Goal: Task Accomplishment & Management: Manage account settings

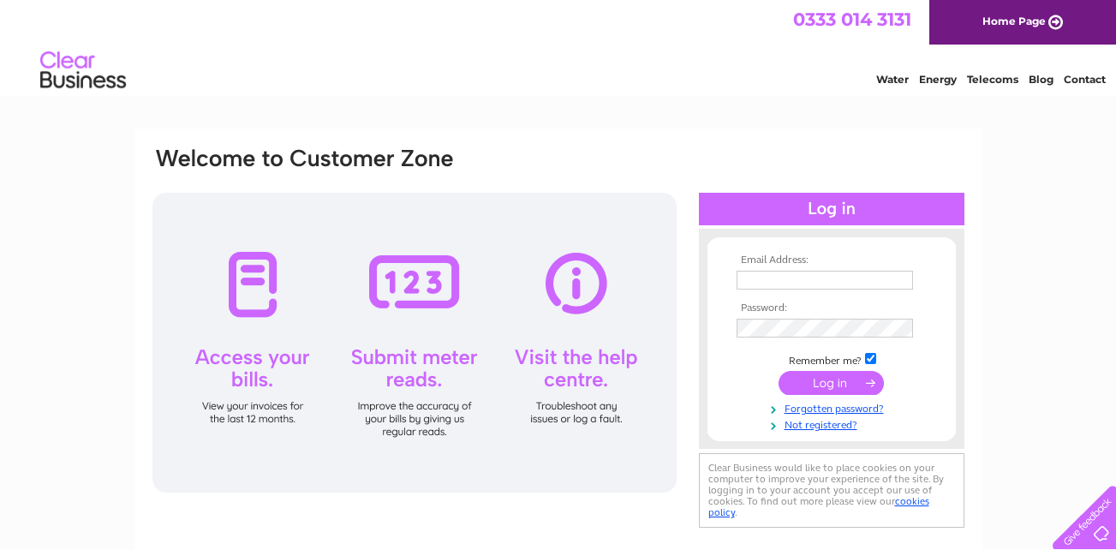
type input "[EMAIL_ADDRESS][DOMAIN_NAME]"
click at [800, 384] on input "submit" at bounding box center [830, 383] width 105 height 24
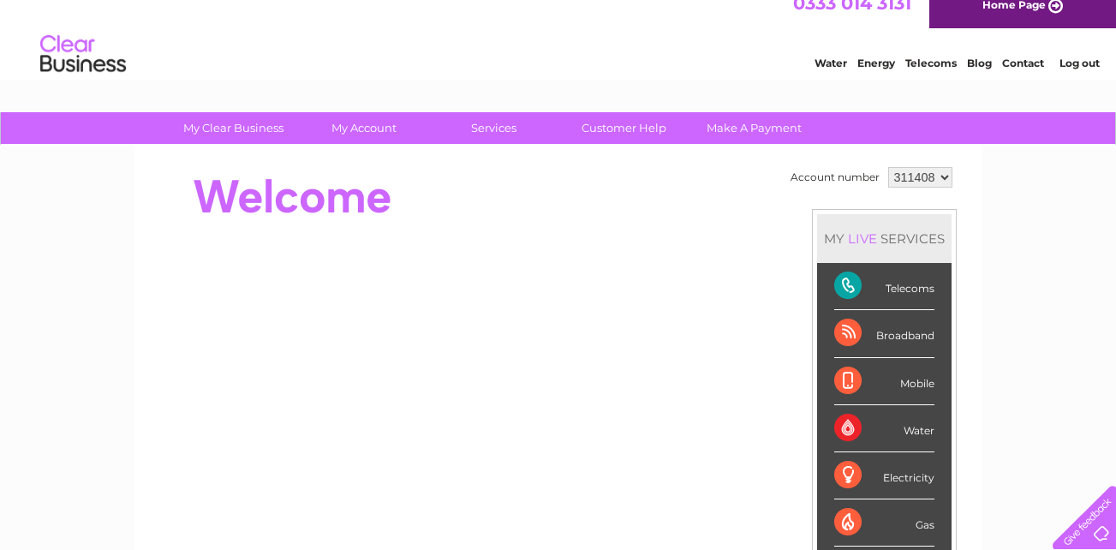
scroll to position [8, 0]
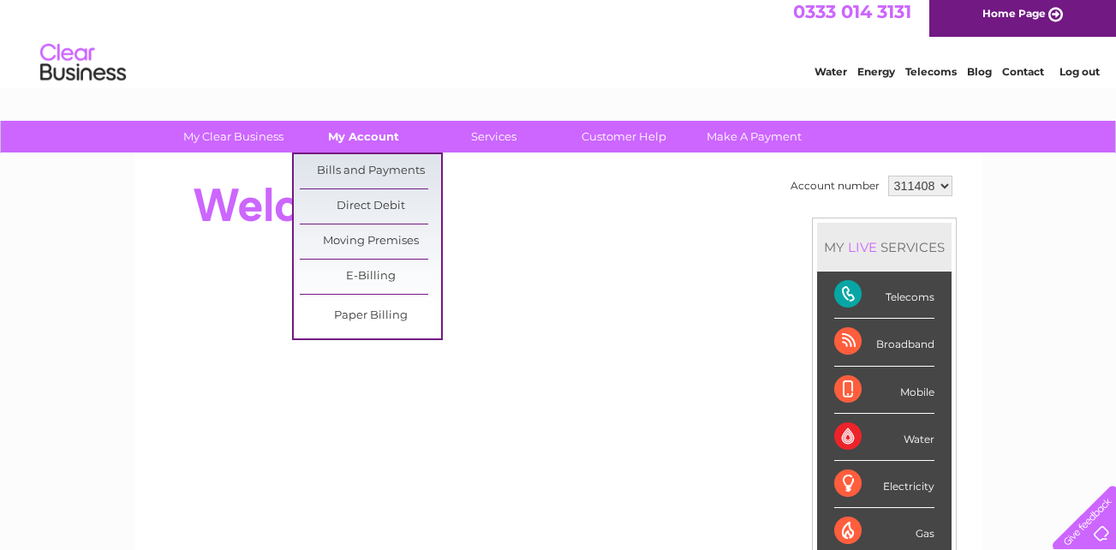
click at [372, 134] on link "My Account" at bounding box center [363, 137] width 141 height 32
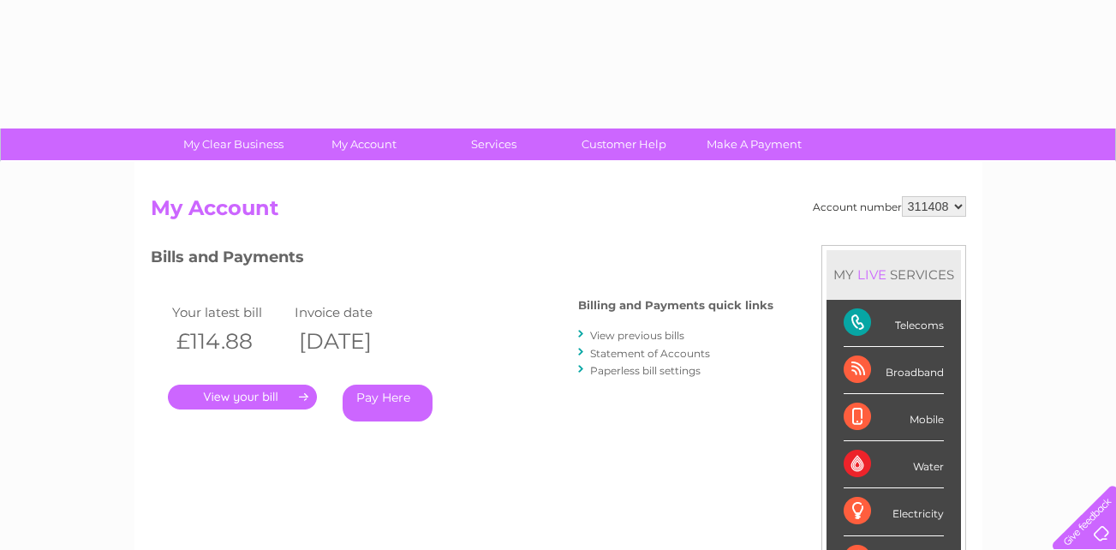
click at [369, 176] on div "Account number 311408 My Account MY LIVE SERVICES Telecoms Broadband Mobile Wat…" at bounding box center [558, 445] width 848 height 567
